Goal: Task Accomplishment & Management: Complete application form

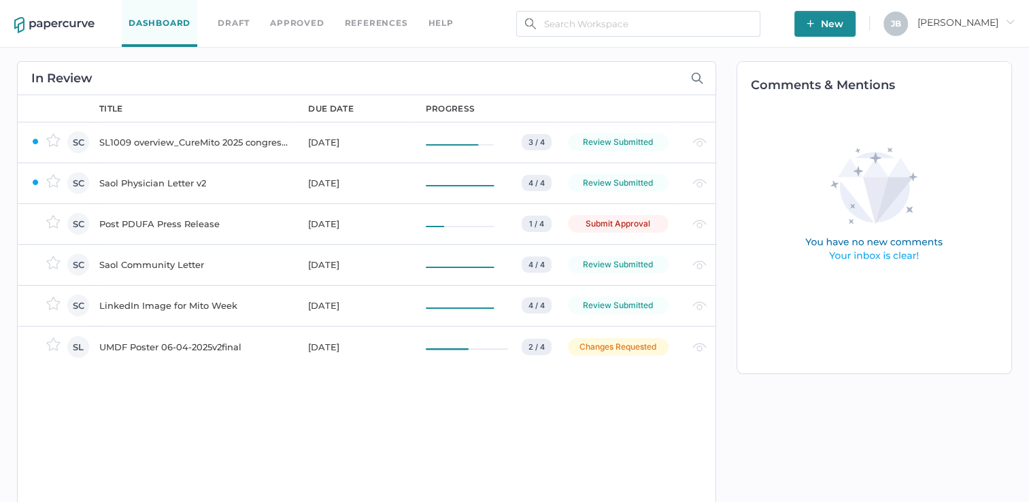
click at [128, 224] on div "Post PDUFA Press Release" at bounding box center [195, 224] width 192 height 16
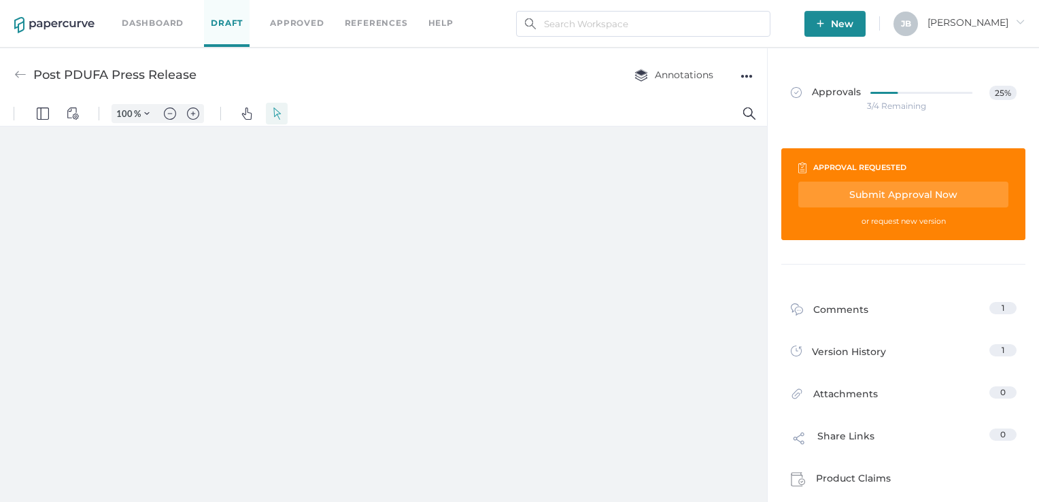
type input "111"
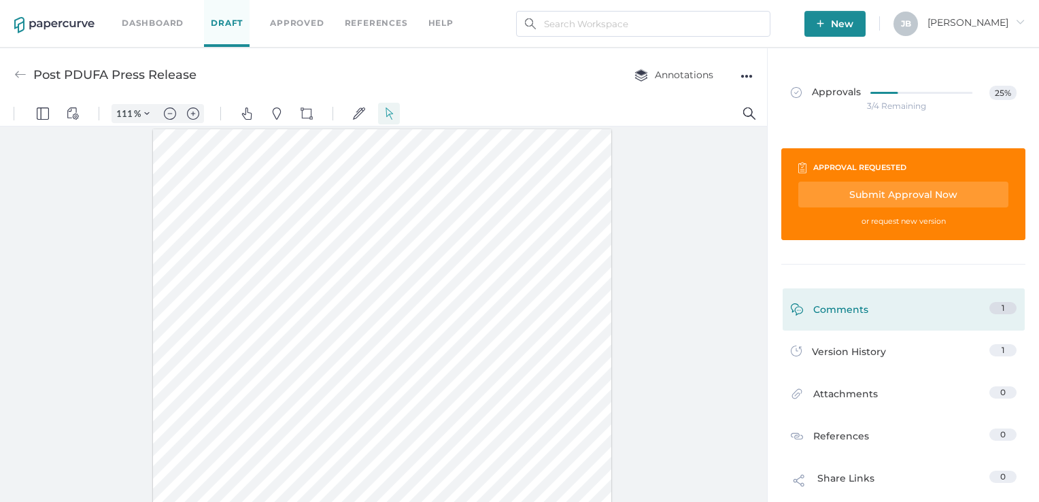
click at [979, 303] on link "Comments 1" at bounding box center [904, 312] width 226 height 21
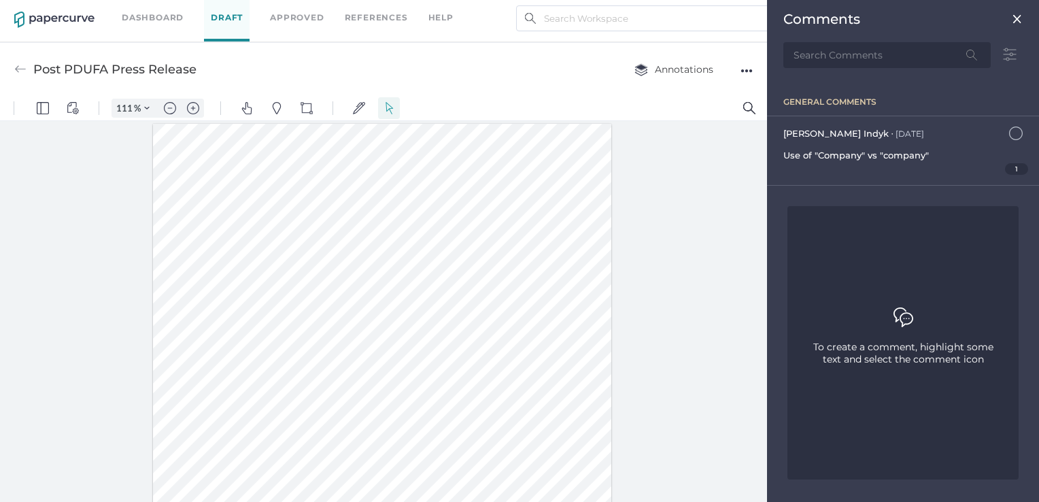
click at [691, 204] on div at bounding box center [383, 311] width 767 height 381
click at [573, 84] on div "Post PDUFA Press Release Annotations ●●●" at bounding box center [383, 69] width 767 height 54
click at [1020, 24] on img at bounding box center [1017, 19] width 11 height 11
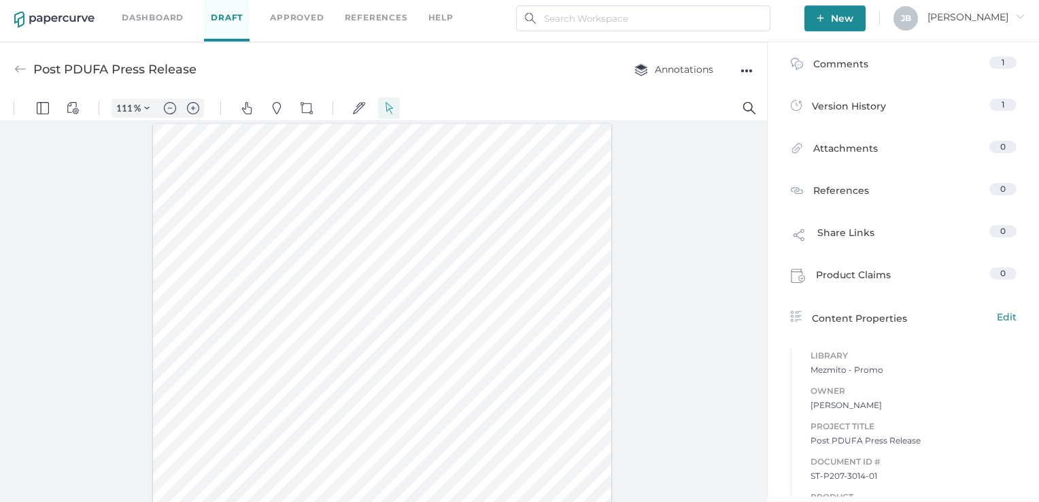
click at [141, 16] on link "Dashboard" at bounding box center [153, 17] width 62 height 15
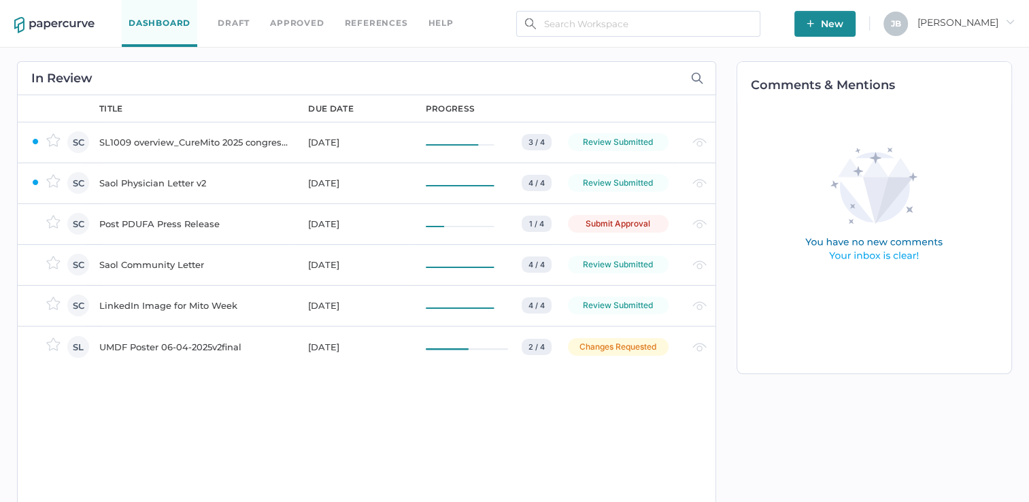
click at [634, 231] on div "Submit Approval" at bounding box center [618, 224] width 101 height 18
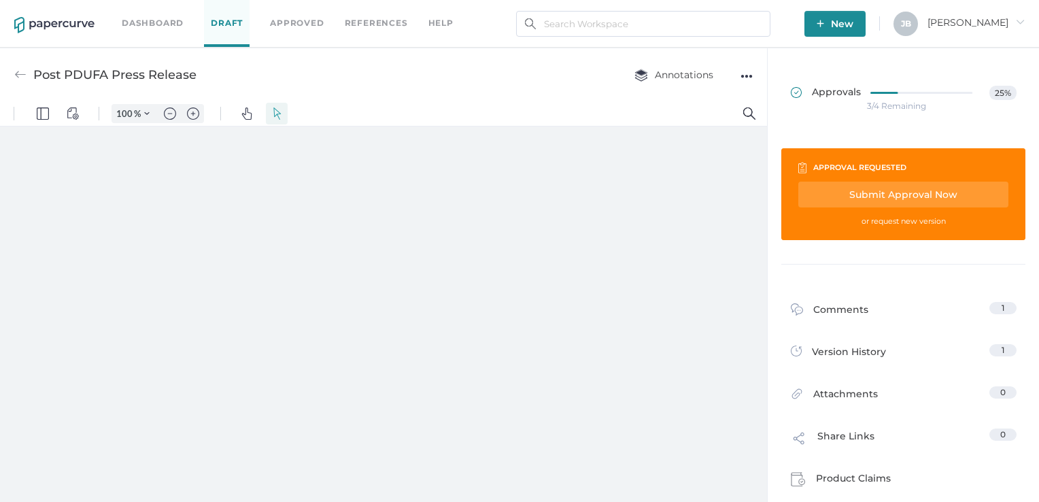
type input "111"
click at [901, 197] on div "Submit Approval Now" at bounding box center [903, 195] width 210 height 26
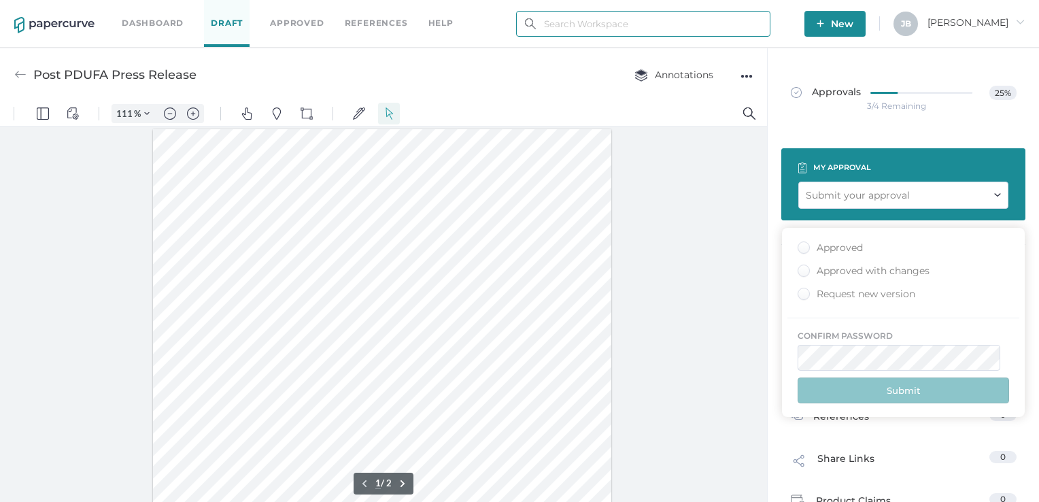
type input "julie.brideau@opusregulatory.com"
click at [802, 265] on div "Approved with changes" at bounding box center [863, 270] width 132 height 13
click at [801, 266] on input "Approved with changes" at bounding box center [801, 266] width 0 height 0
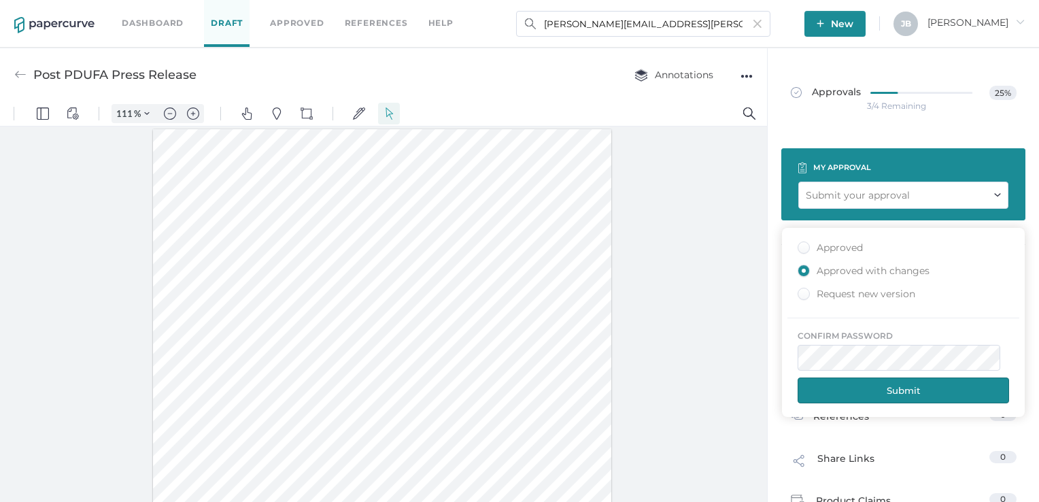
click at [893, 393] on button "Submit" at bounding box center [902, 390] width 211 height 26
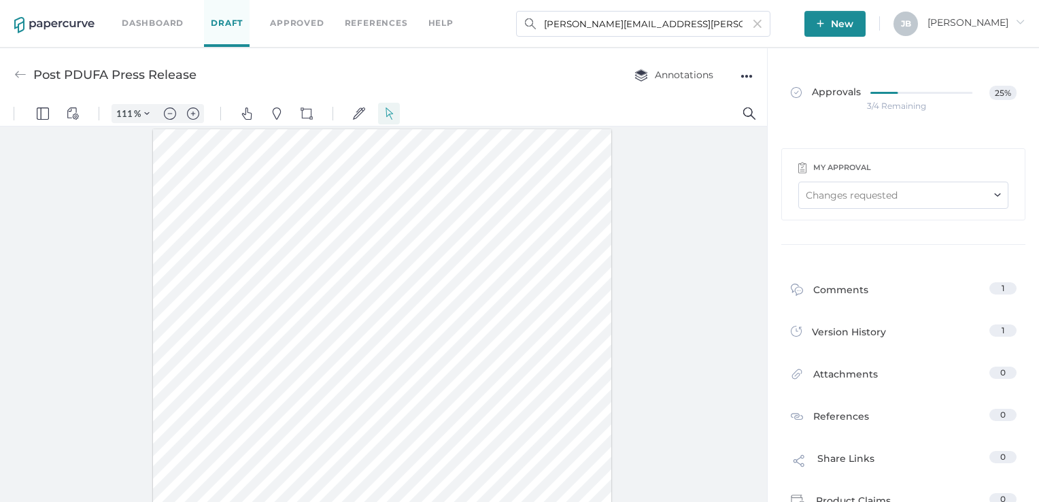
click at [157, 28] on link "Dashboard" at bounding box center [153, 23] width 62 height 15
